Goal: Information Seeking & Learning: Find specific fact

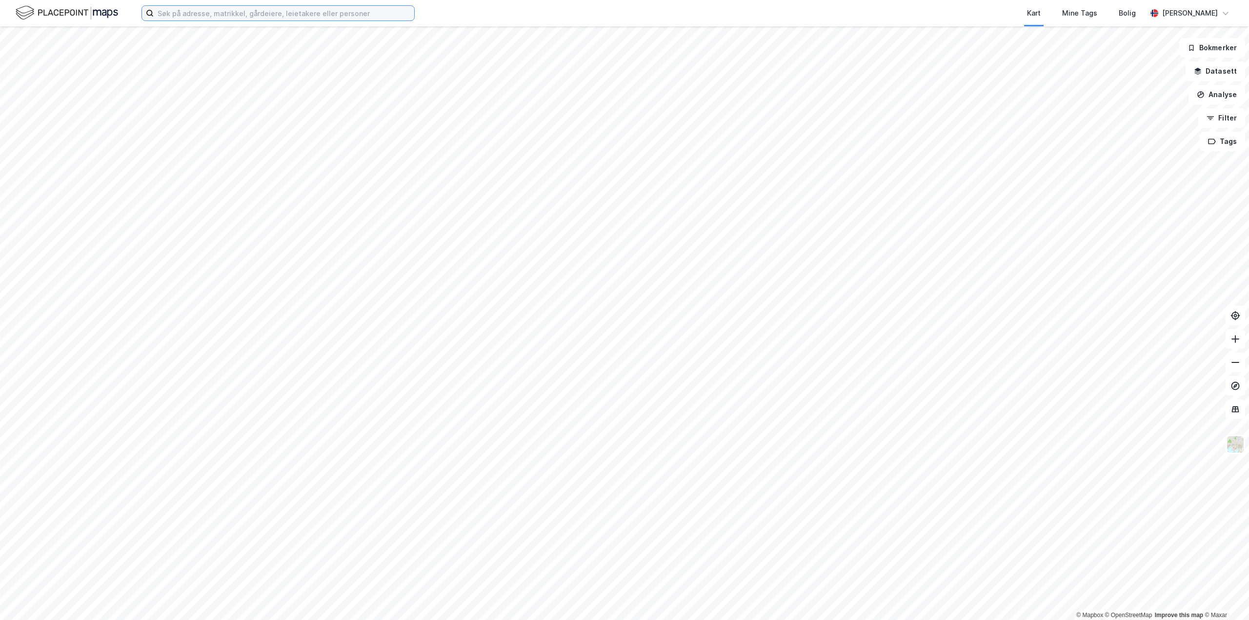
click at [277, 20] on input at bounding box center [284, 13] width 261 height 15
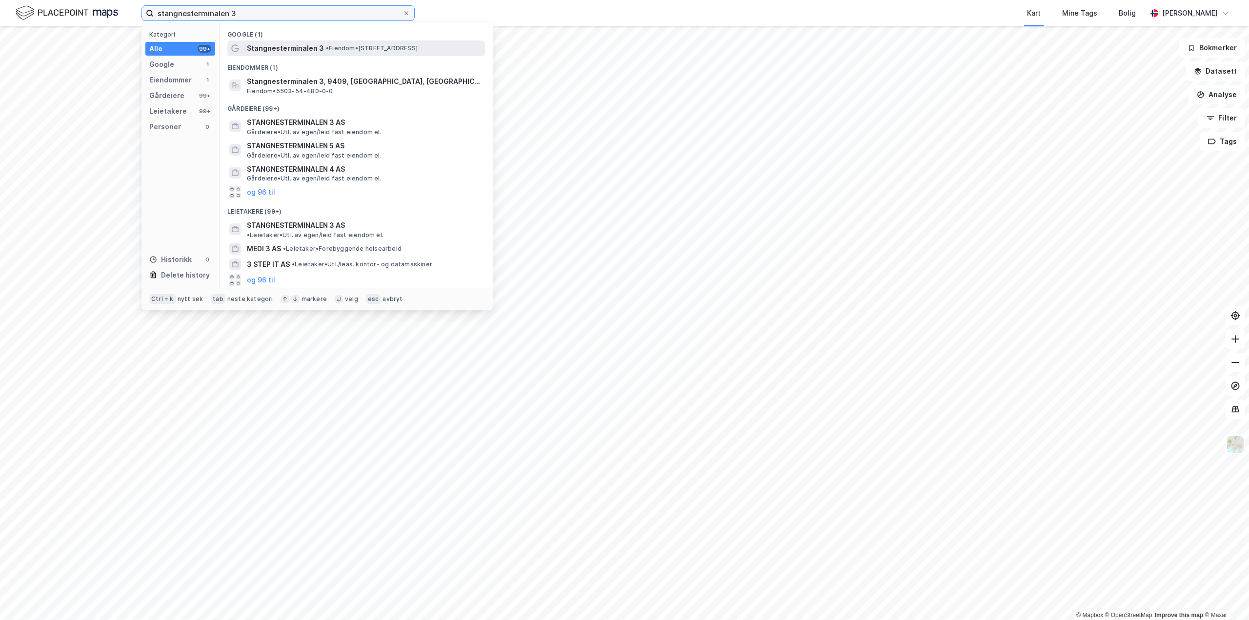
type input "stangnesterminalen 3"
click at [314, 42] on span "Stangnesterminalen 3" at bounding box center [285, 48] width 77 height 12
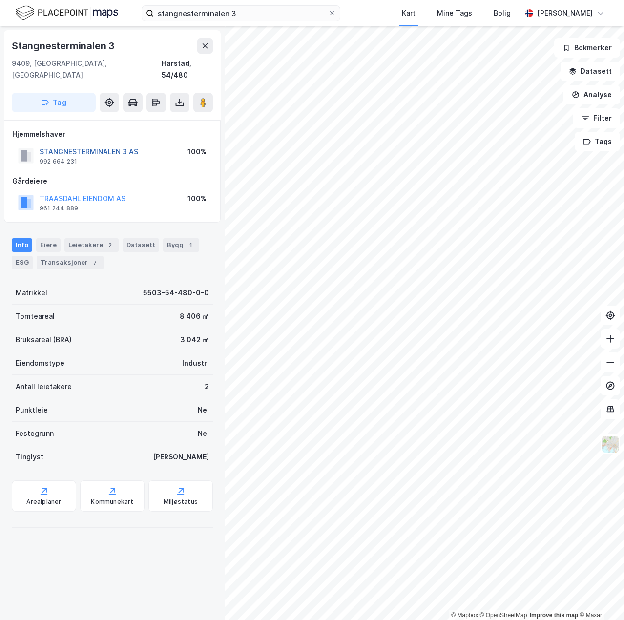
click at [0, 0] on button "STANGNESTERMINALEN 3 AS" at bounding box center [0, 0] width 0 height 0
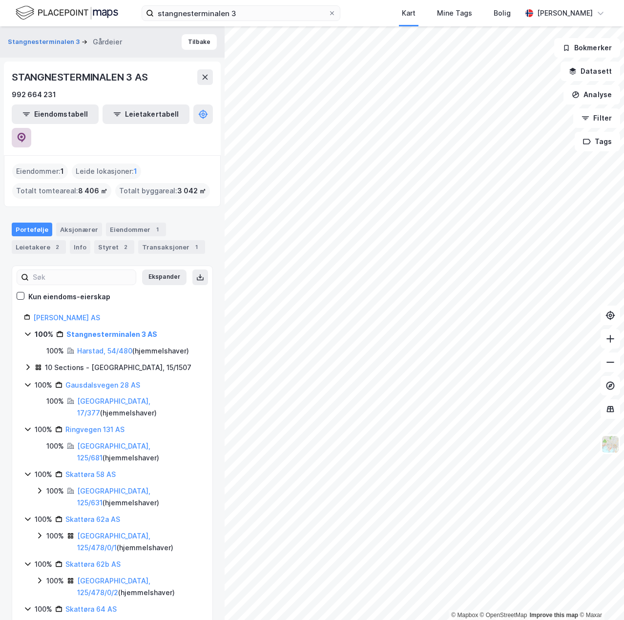
click at [26, 133] on icon at bounding box center [22, 138] width 10 height 10
